Goal: Check status

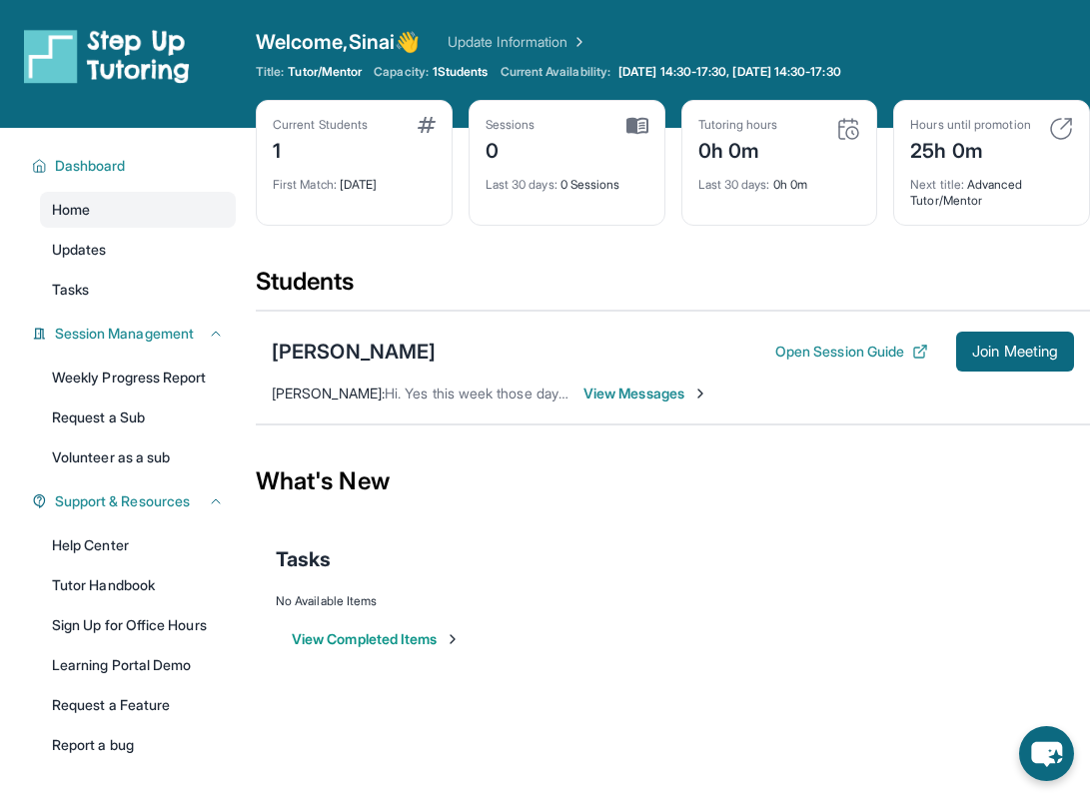
scroll to position [128, 0]
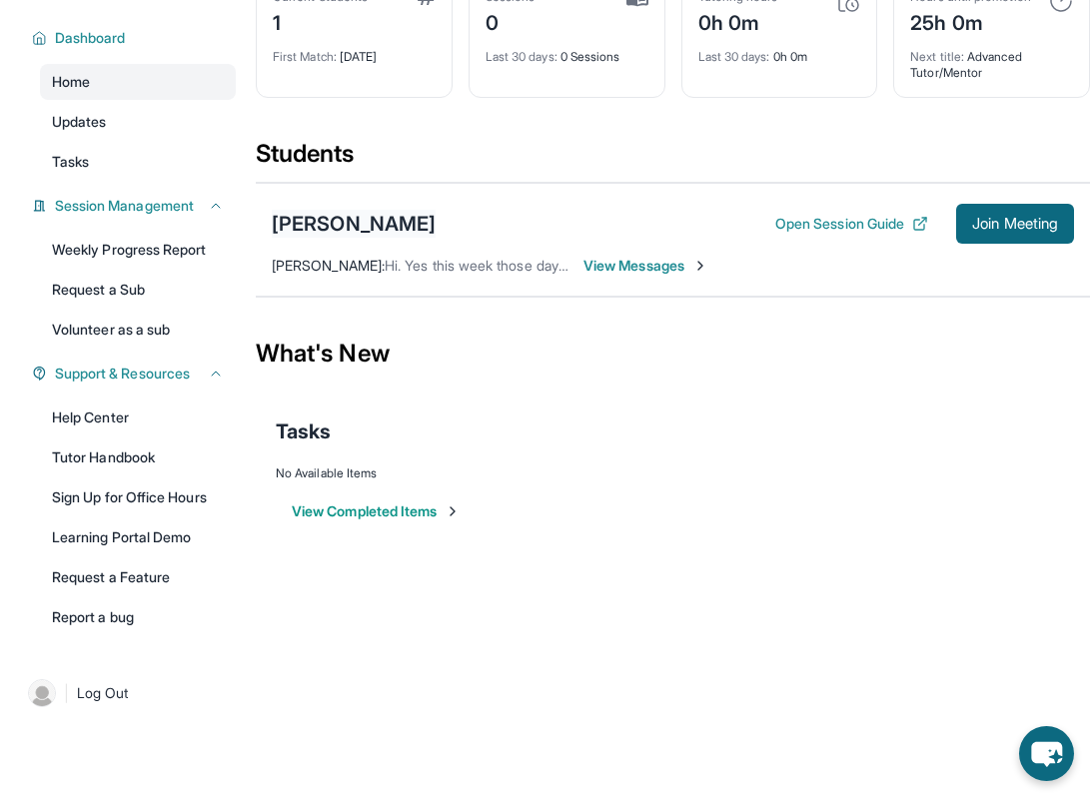
click at [309, 231] on div "[PERSON_NAME]" at bounding box center [354, 224] width 164 height 28
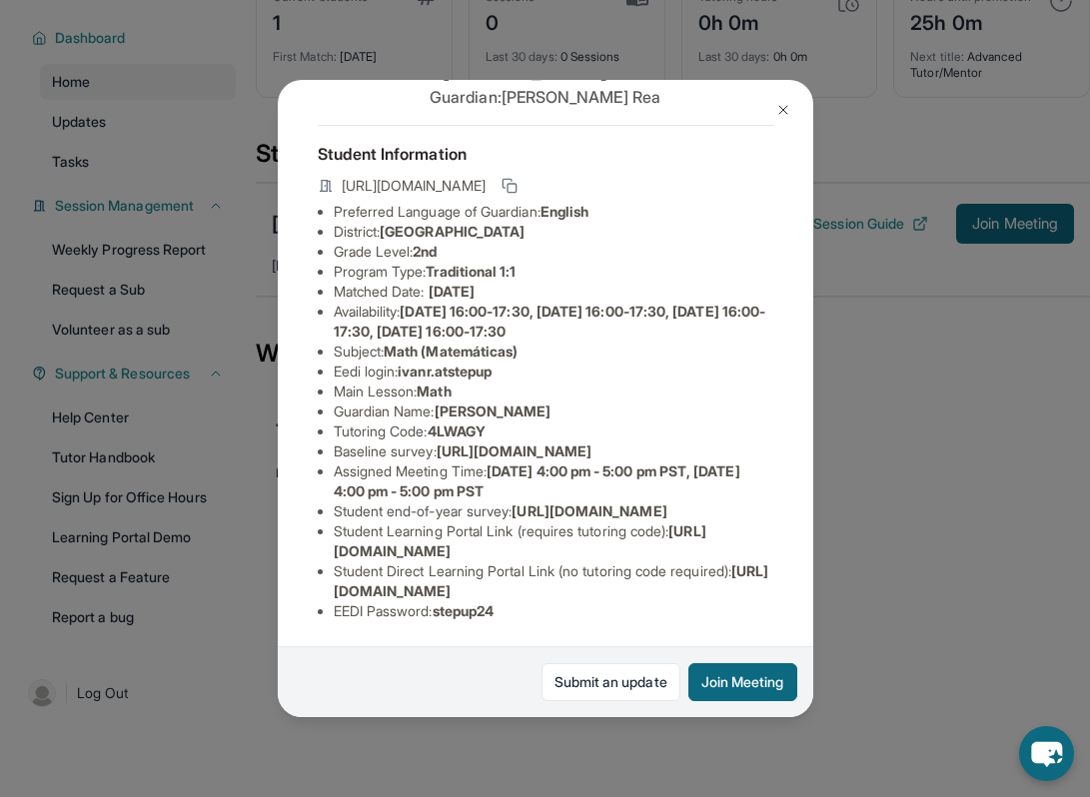
scroll to position [202, 0]
click at [843, 516] on div "[PERSON_NAME] Guardian: [PERSON_NAME] Student Information [URL][DOMAIN_NAME] Pr…" at bounding box center [545, 398] width 1090 height 797
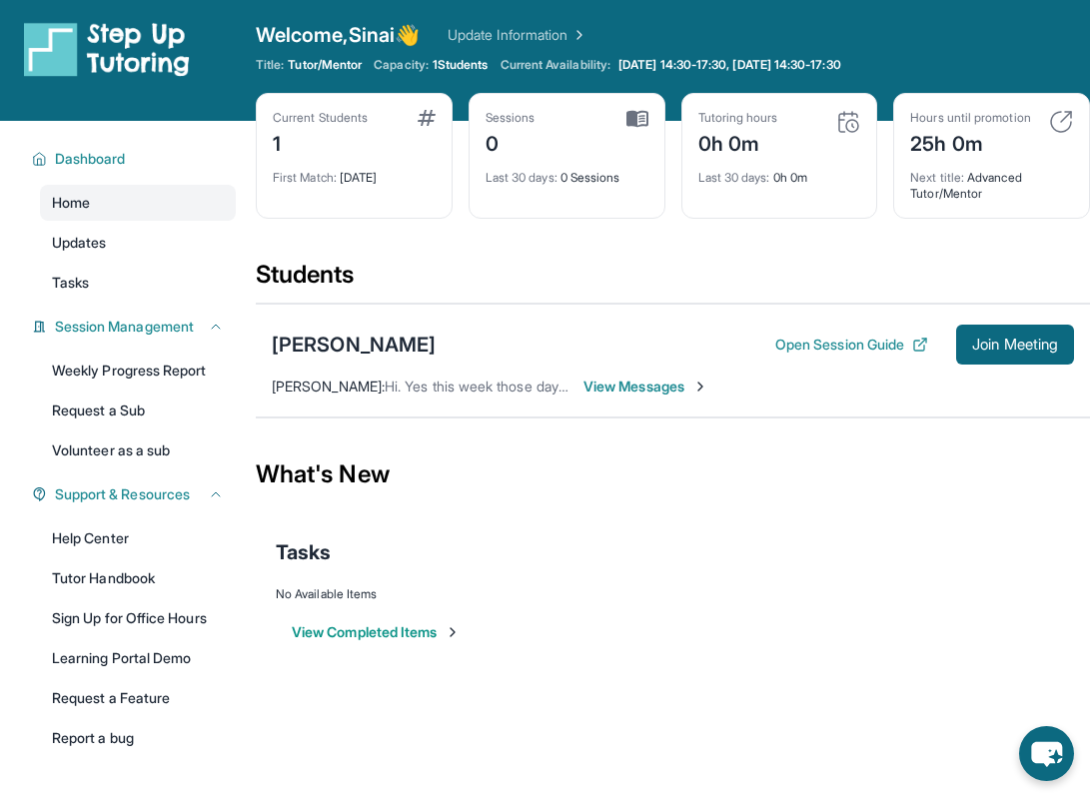
scroll to position [0, 0]
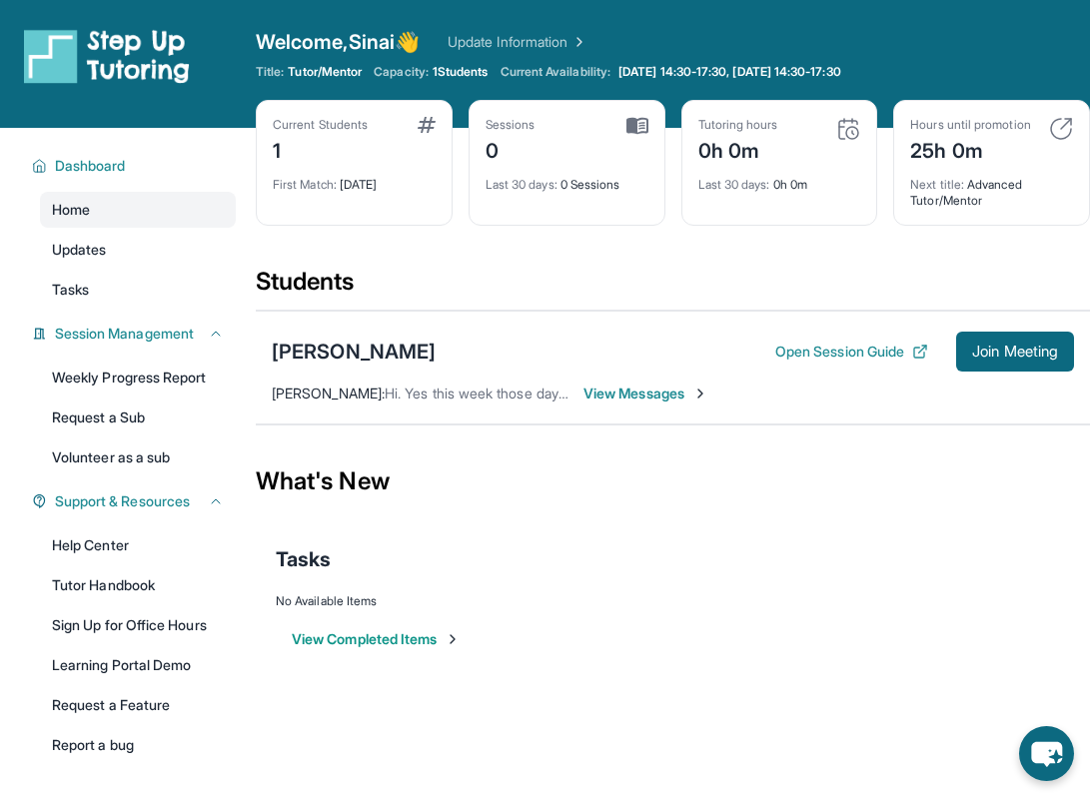
click at [944, 191] on span "Next title :" at bounding box center [937, 184] width 54 height 15
click at [963, 137] on div "Hours until promotion 25h 0m" at bounding box center [970, 141] width 120 height 48
click at [956, 149] on div "25h 0m" at bounding box center [970, 149] width 120 height 32
click at [980, 117] on div "Hours until promotion" at bounding box center [970, 125] width 120 height 16
click at [1067, 126] on img at bounding box center [1061, 129] width 24 height 24
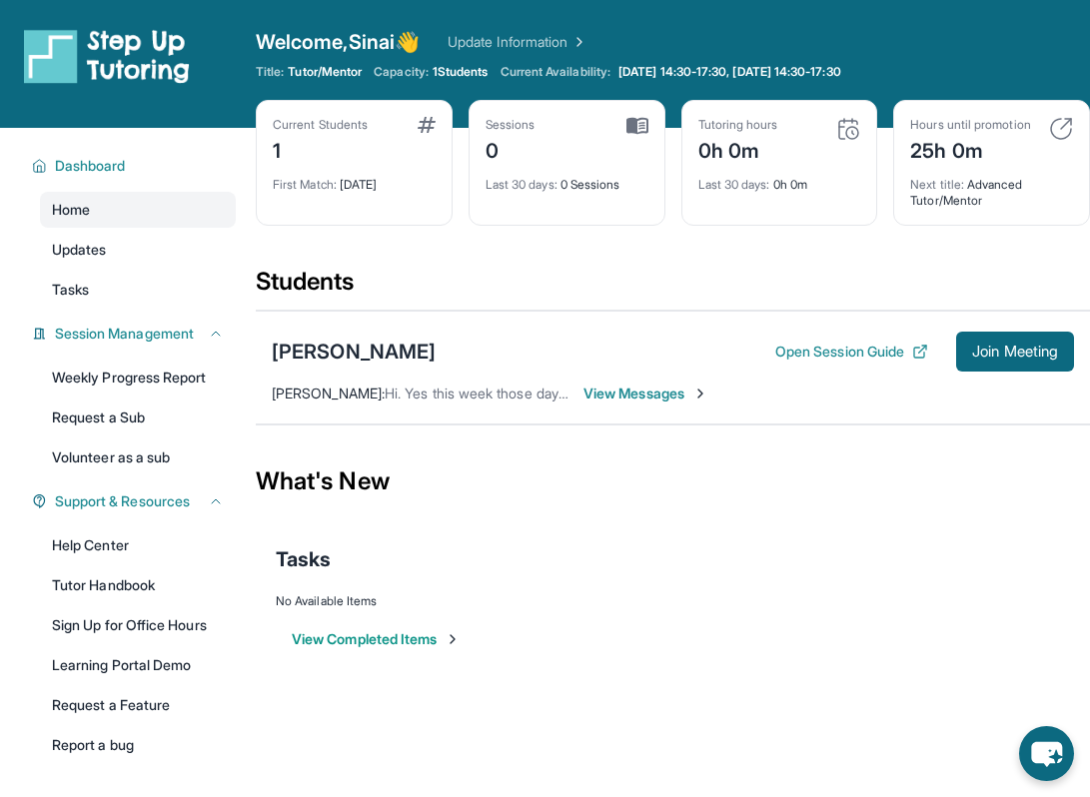
click at [1059, 126] on img at bounding box center [1061, 129] width 24 height 24
click at [957, 140] on div "25h 0m" at bounding box center [970, 149] width 120 height 32
